Goal: Navigation & Orientation: Find specific page/section

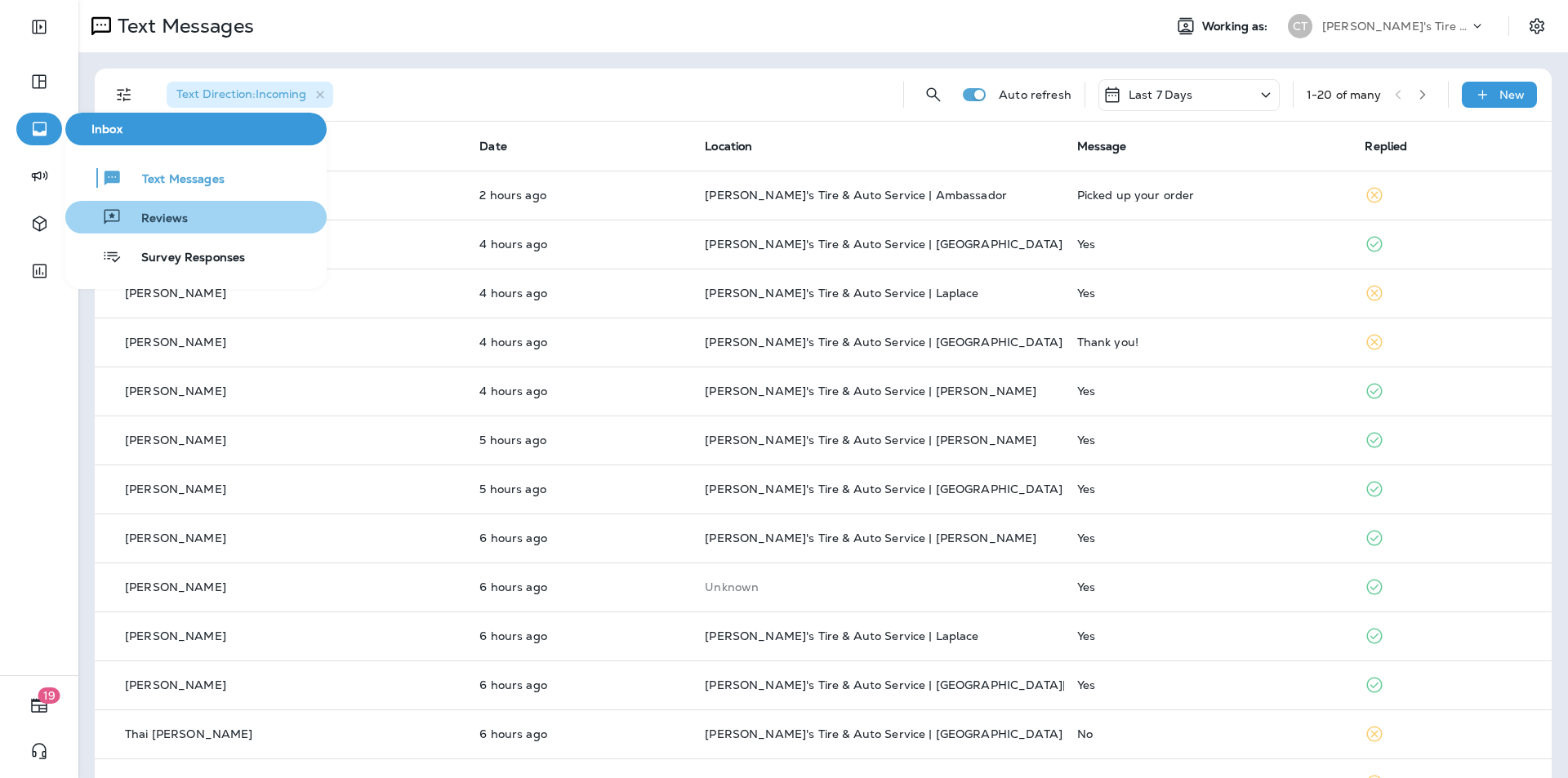
click at [165, 216] on span "Reviews" at bounding box center [155, 219] width 66 height 16
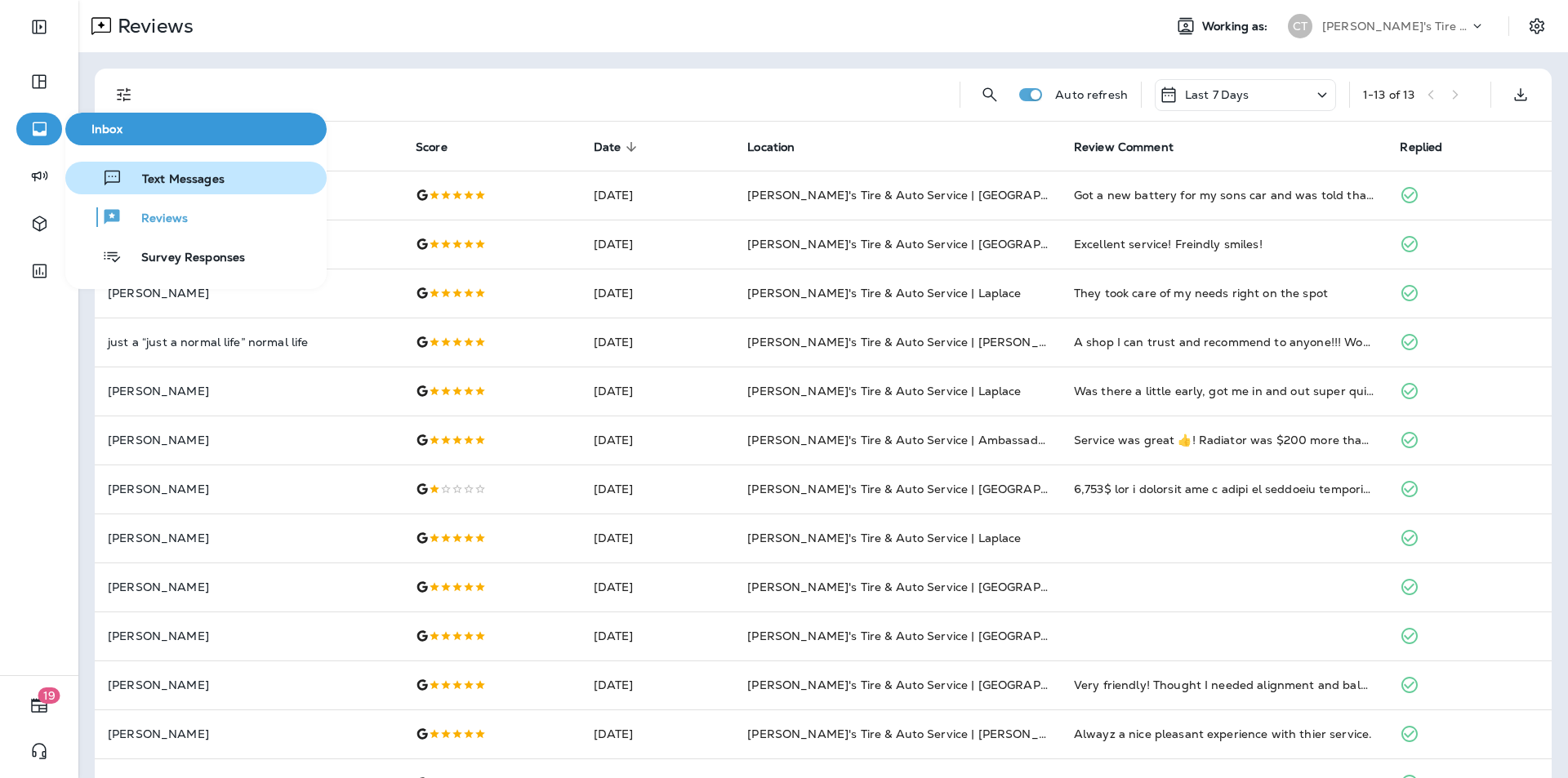
click at [153, 178] on span "Text Messages" at bounding box center [174, 180] width 102 height 16
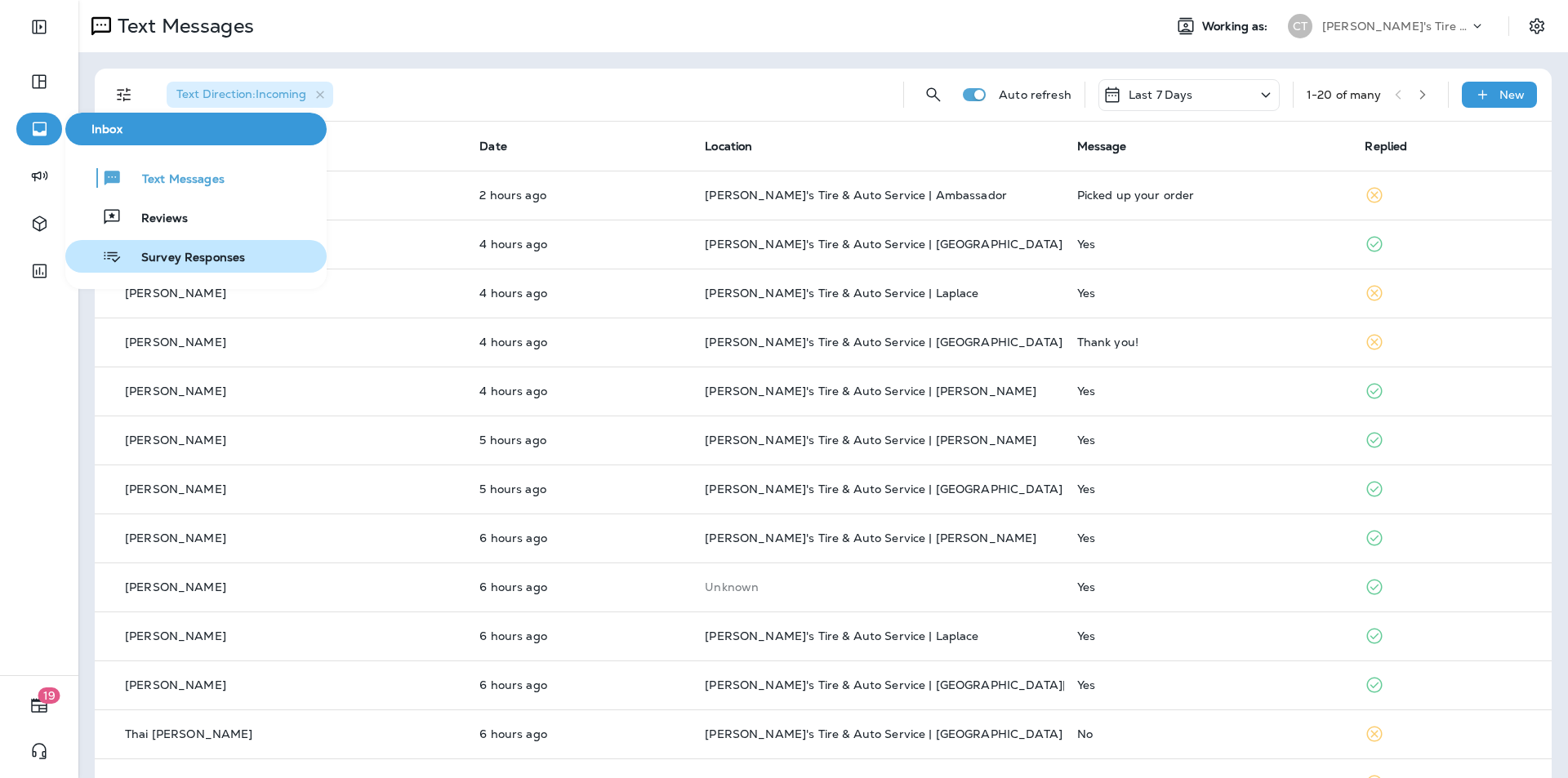
click at [164, 253] on span "Survey Responses" at bounding box center [183, 259] width 124 height 16
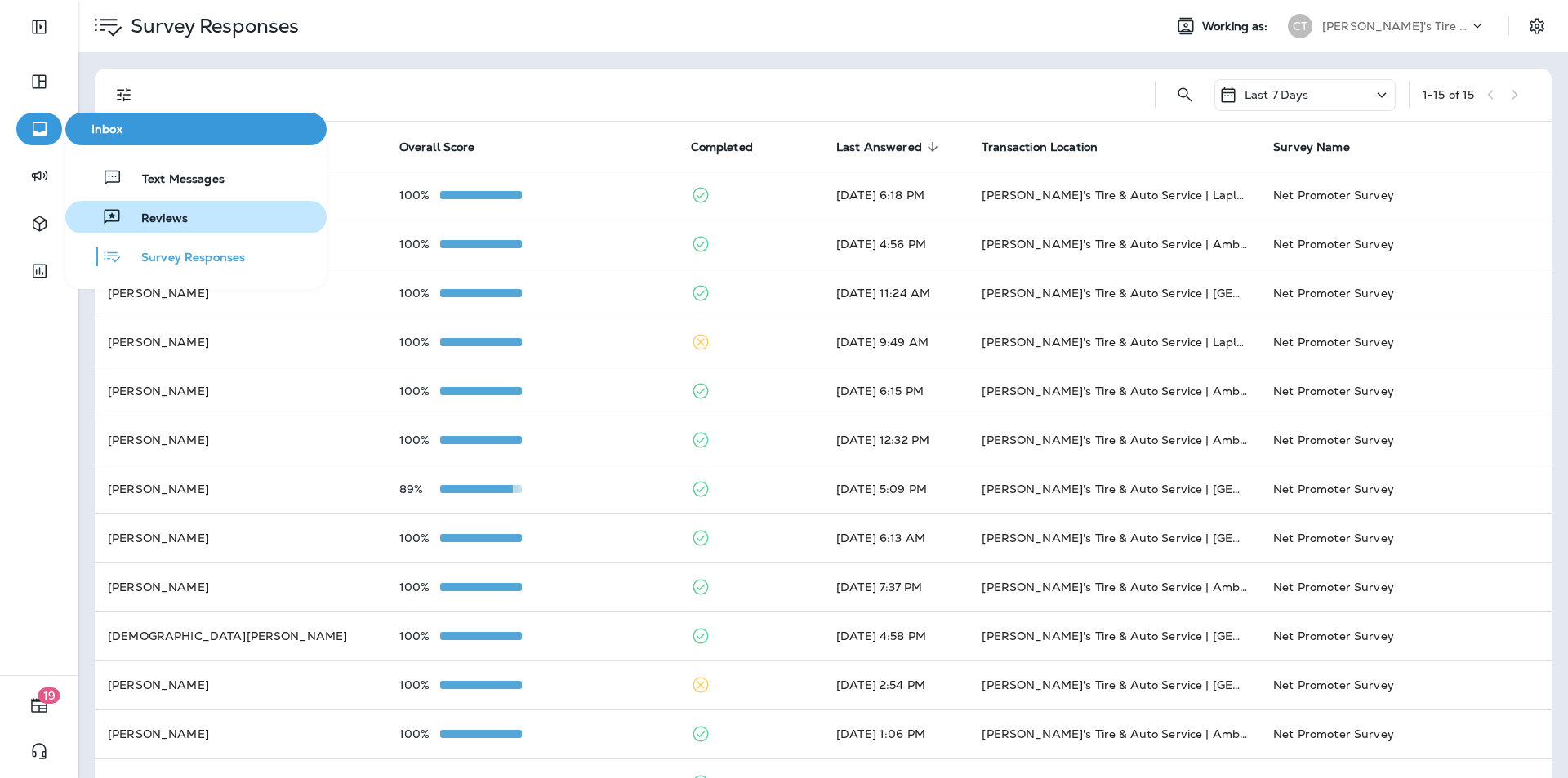
click at [157, 222] on span "Reviews" at bounding box center [155, 219] width 66 height 16
